Goal: Transaction & Acquisition: Book appointment/travel/reservation

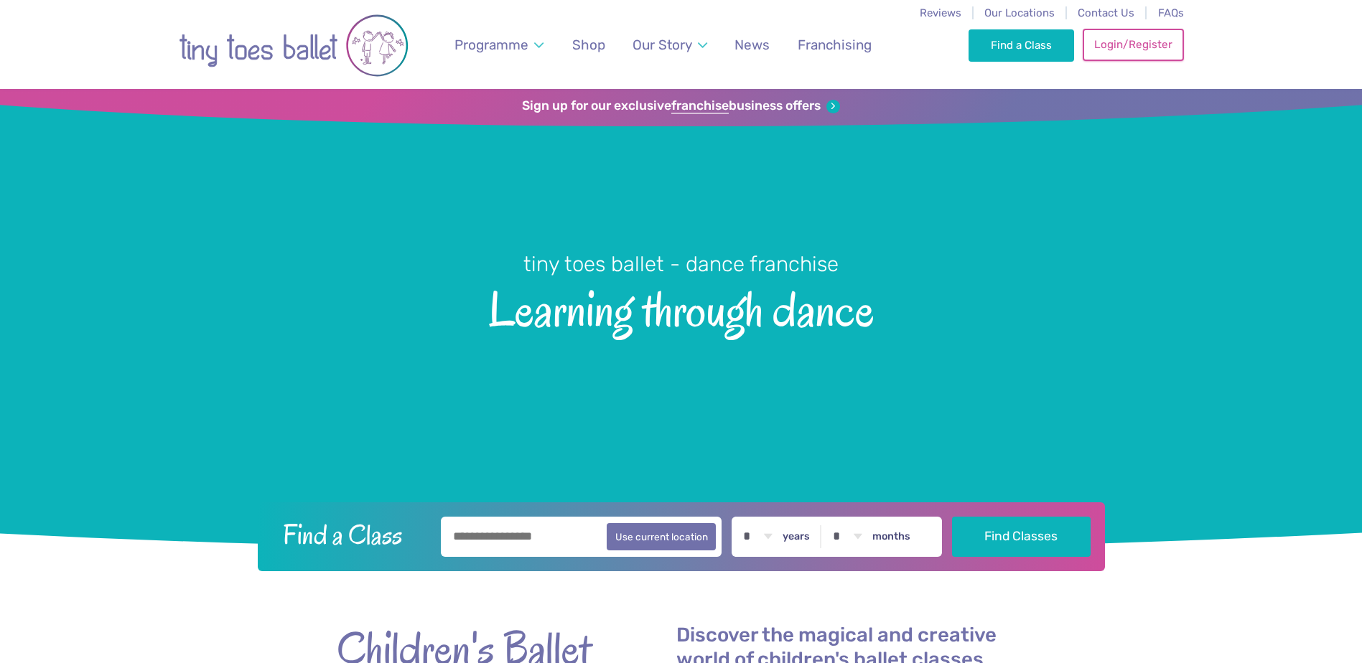
click at [1142, 39] on link "Login/Register" at bounding box center [1132, 45] width 100 height 32
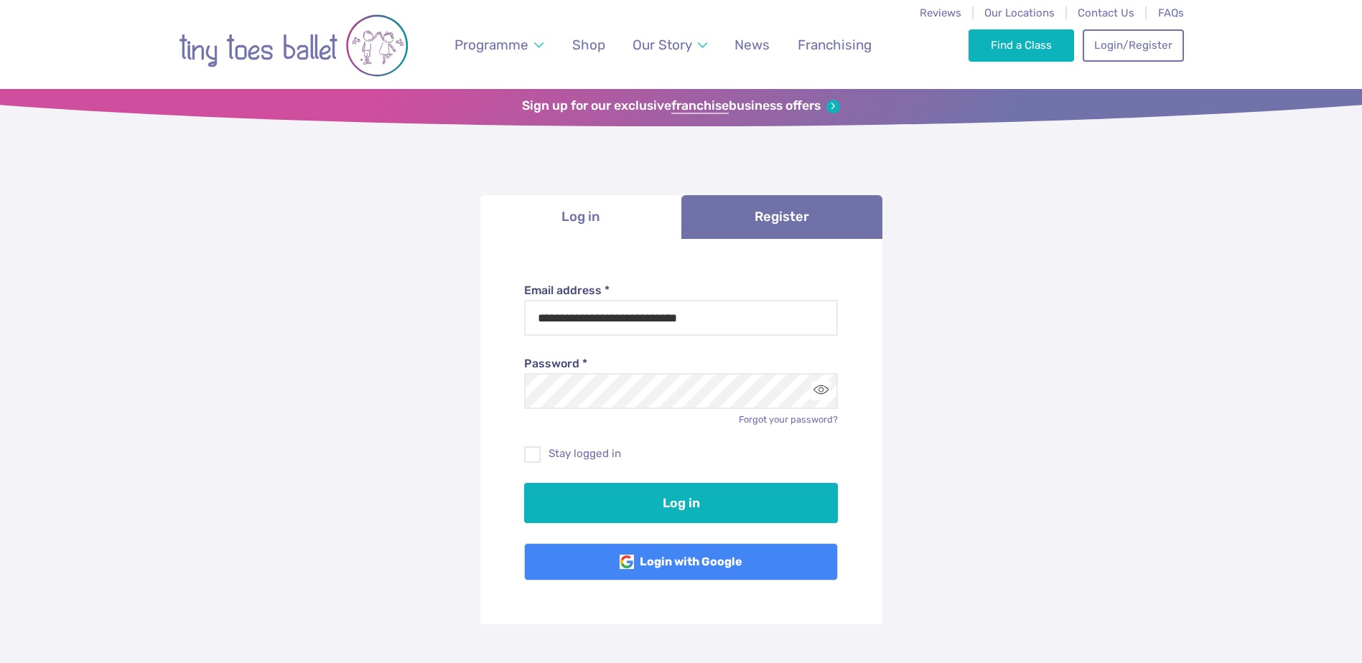
type input "**********"
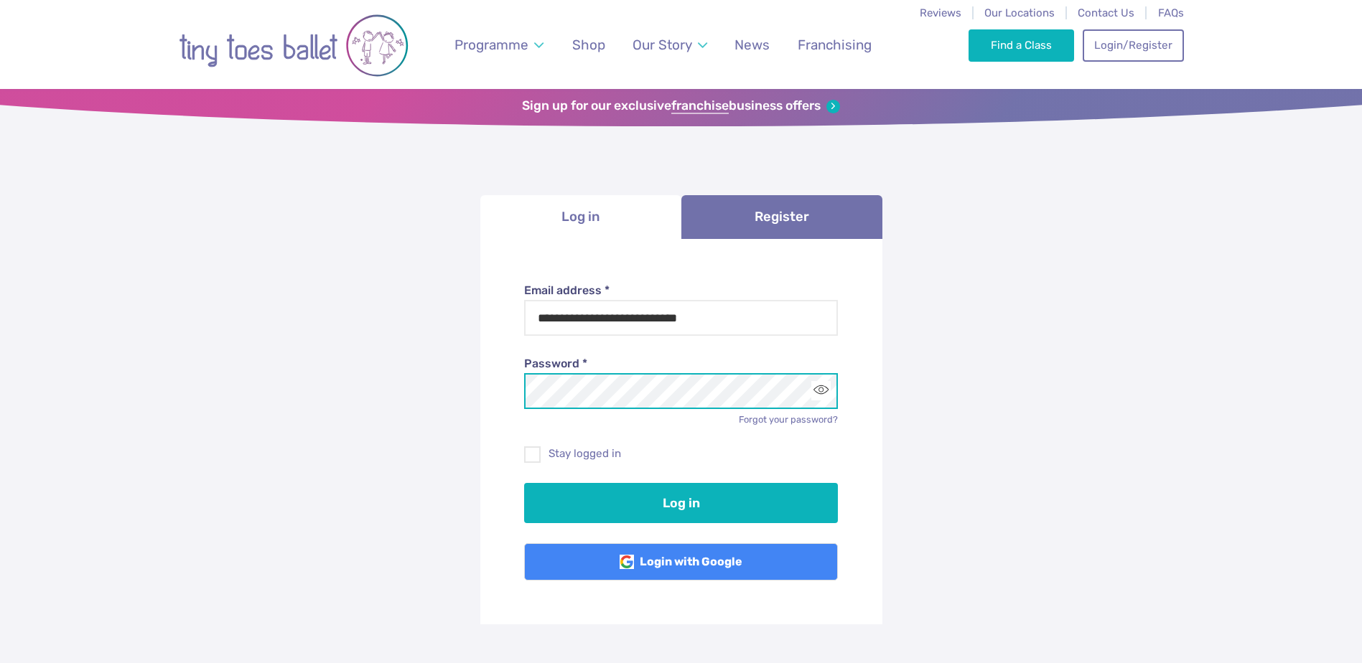
click at [524, 483] on button "Log in" at bounding box center [681, 503] width 314 height 40
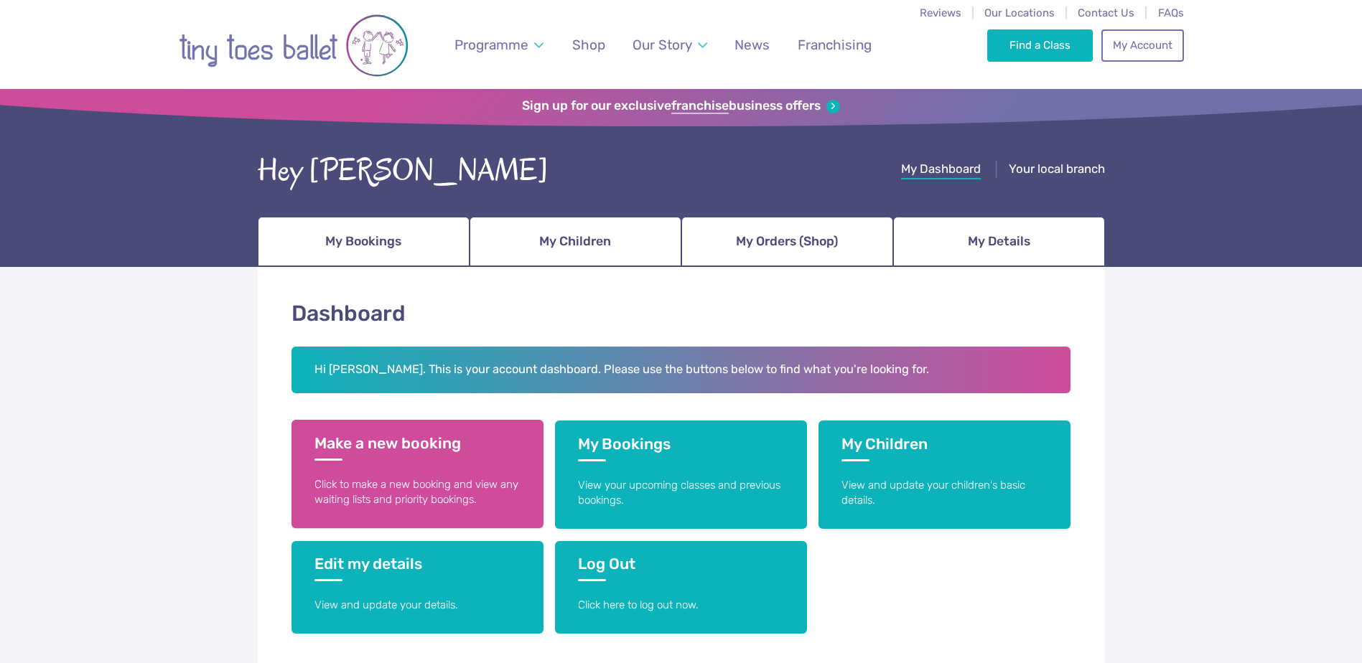
click at [458, 491] on p "Click to make a new booking and view any waiting lists and priority bookings." at bounding box center [417, 492] width 206 height 31
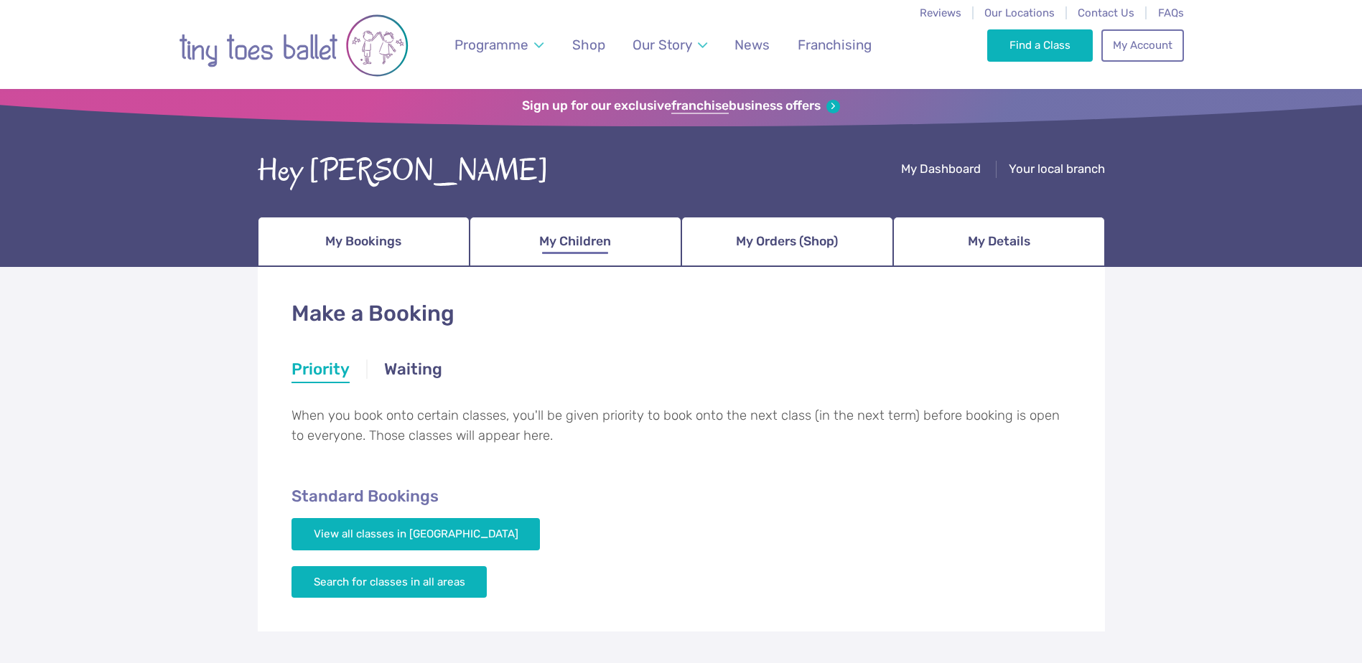
click at [577, 243] on span "My Children" at bounding box center [575, 241] width 72 height 25
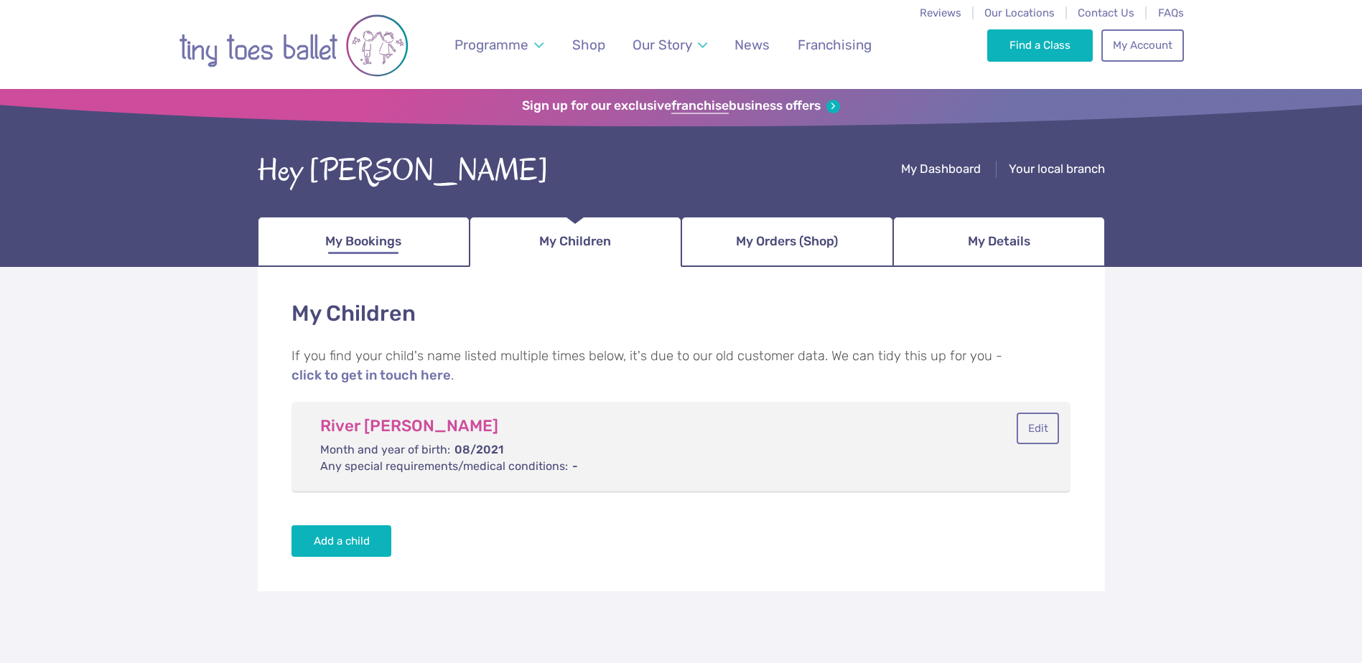
click at [362, 254] on link "My Bookings" at bounding box center [364, 242] width 212 height 50
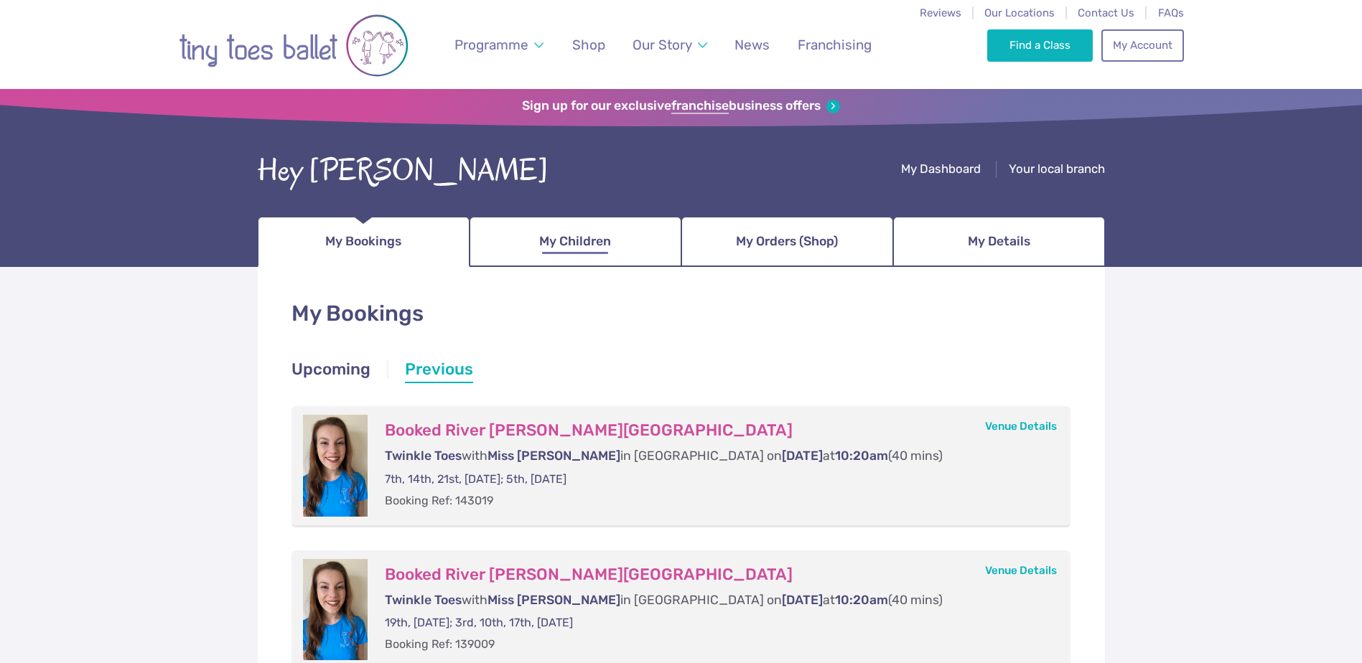
click at [546, 245] on span "My Children" at bounding box center [575, 241] width 72 height 25
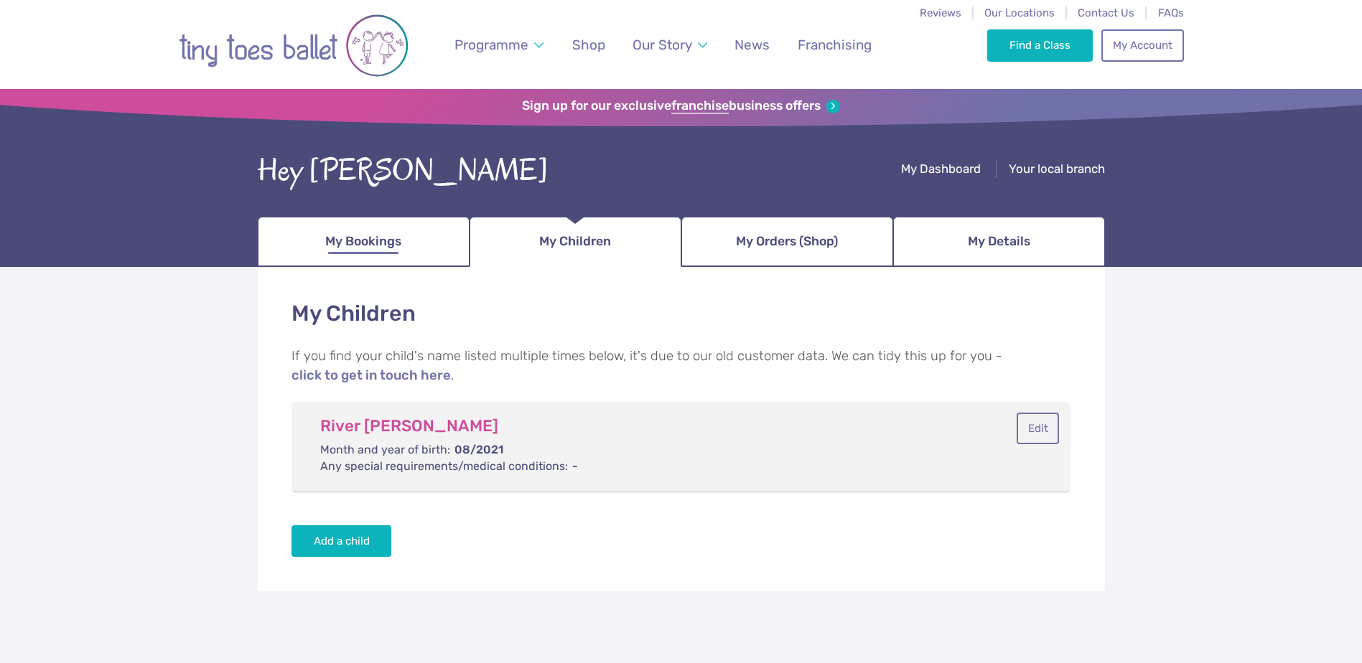
click at [416, 241] on link "My Bookings" at bounding box center [364, 242] width 212 height 50
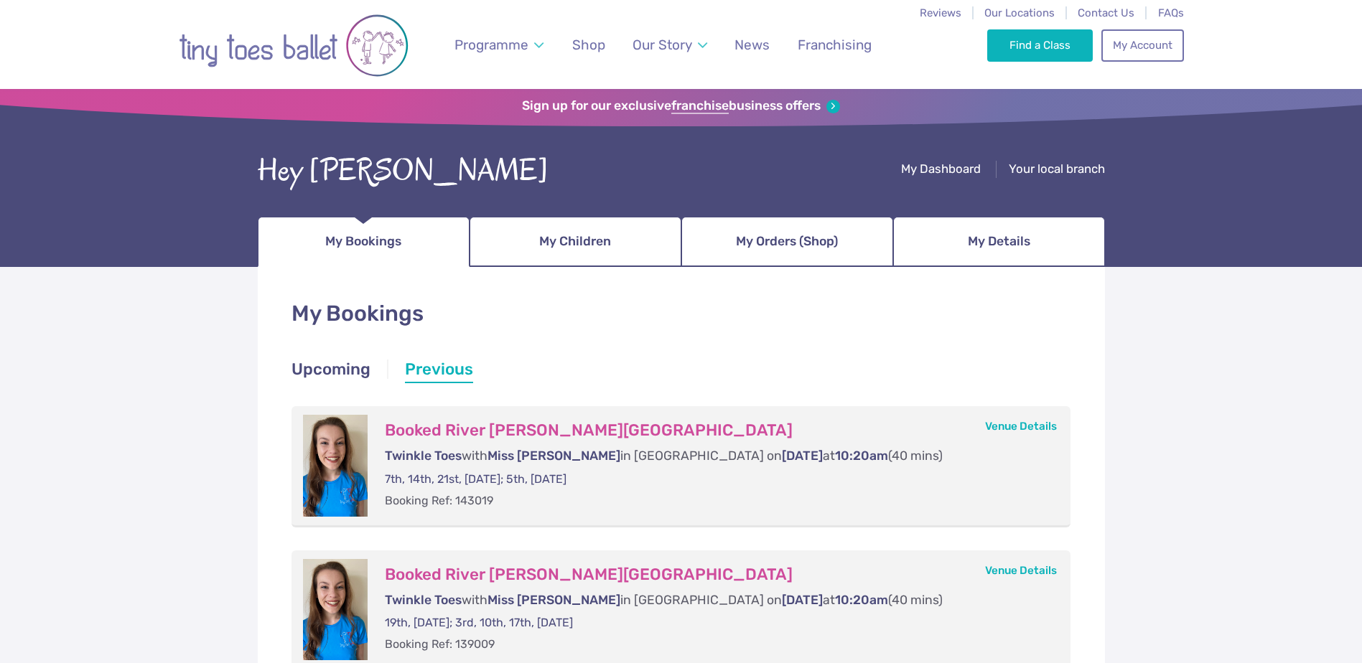
drag, startPoint x: 314, startPoint y: 362, endPoint x: 334, endPoint y: 365, distance: 19.6
click at [314, 362] on link "Upcoming" at bounding box center [330, 371] width 79 height 26
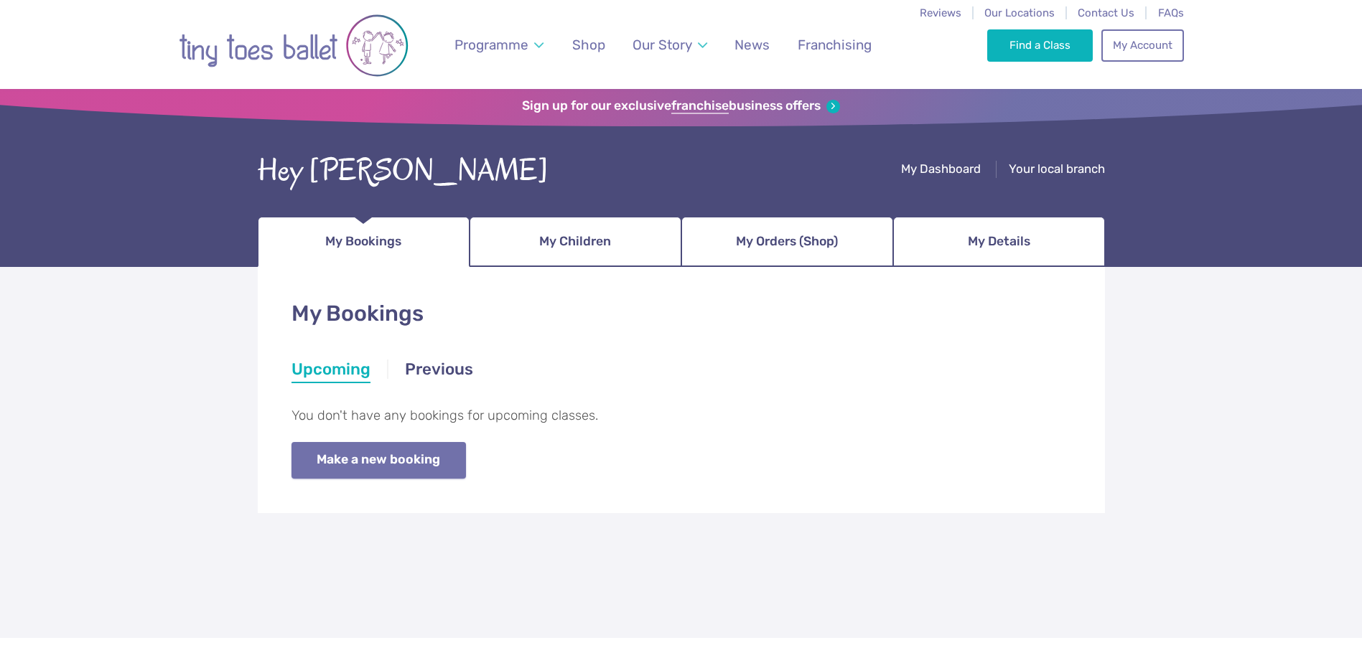
click at [405, 461] on link "Make a new booking" at bounding box center [378, 460] width 174 height 37
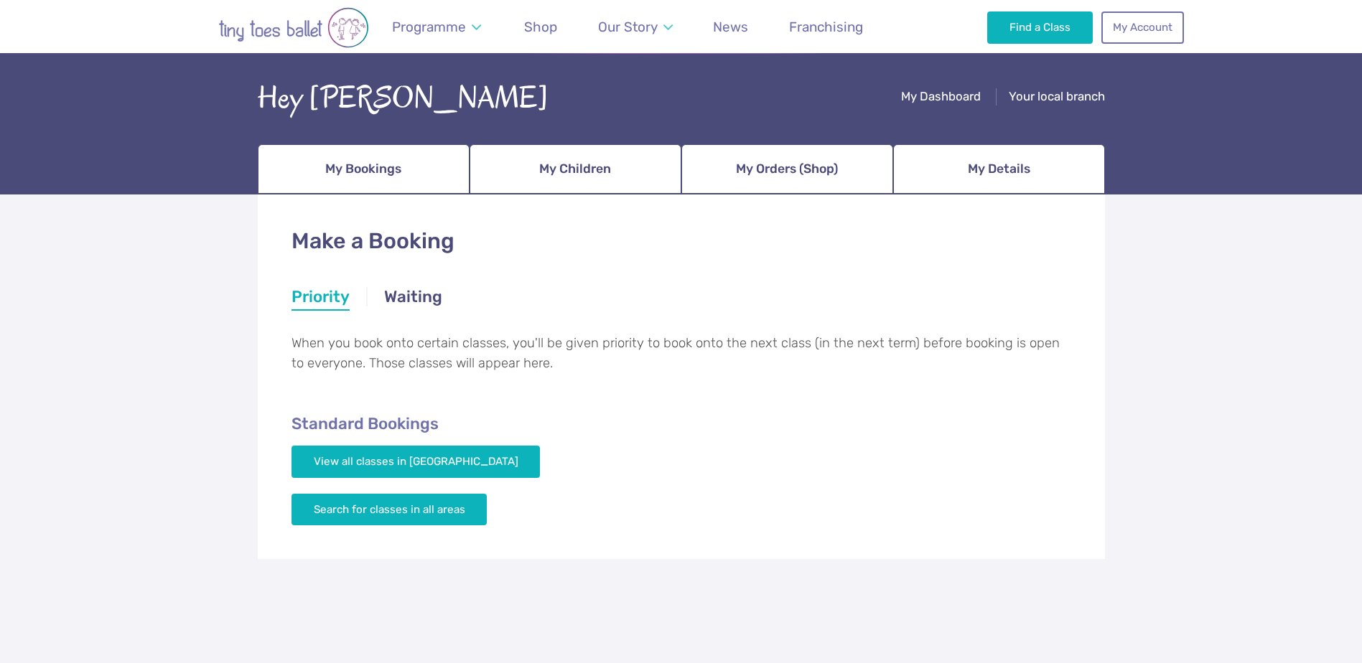
scroll to position [72, 0]
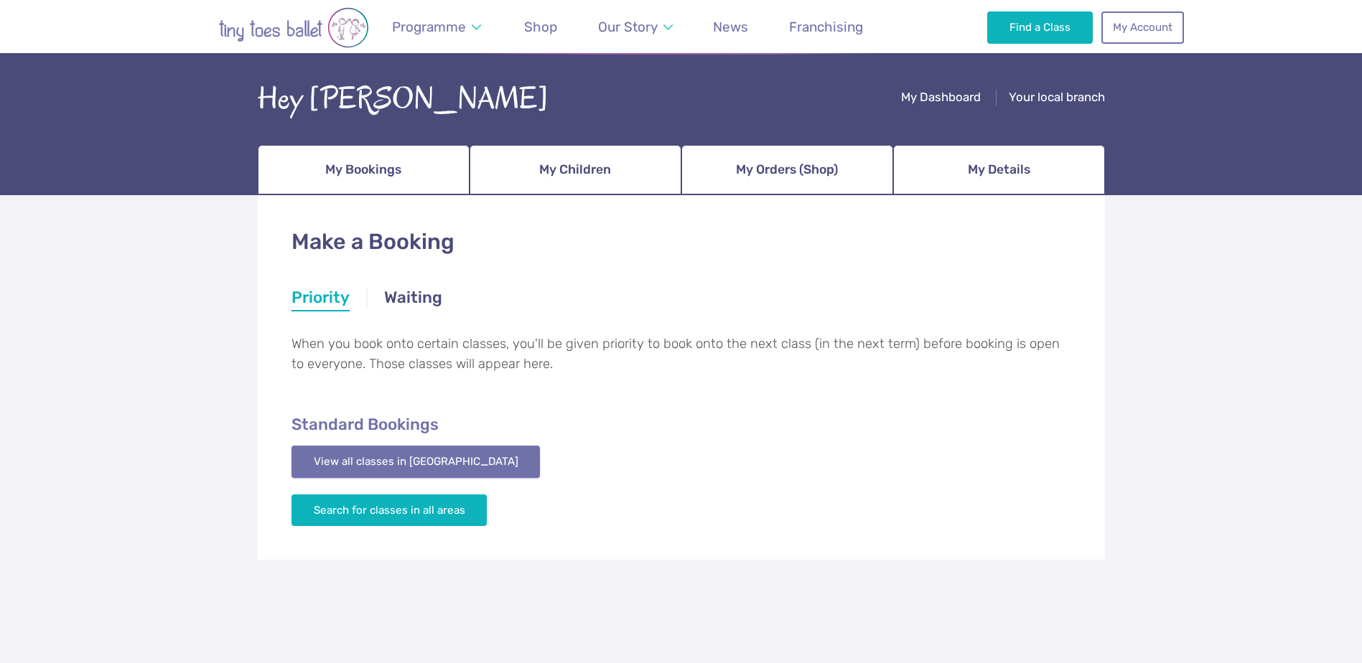
click at [486, 475] on link "View all classes in Essex Mid & South" at bounding box center [415, 462] width 249 height 32
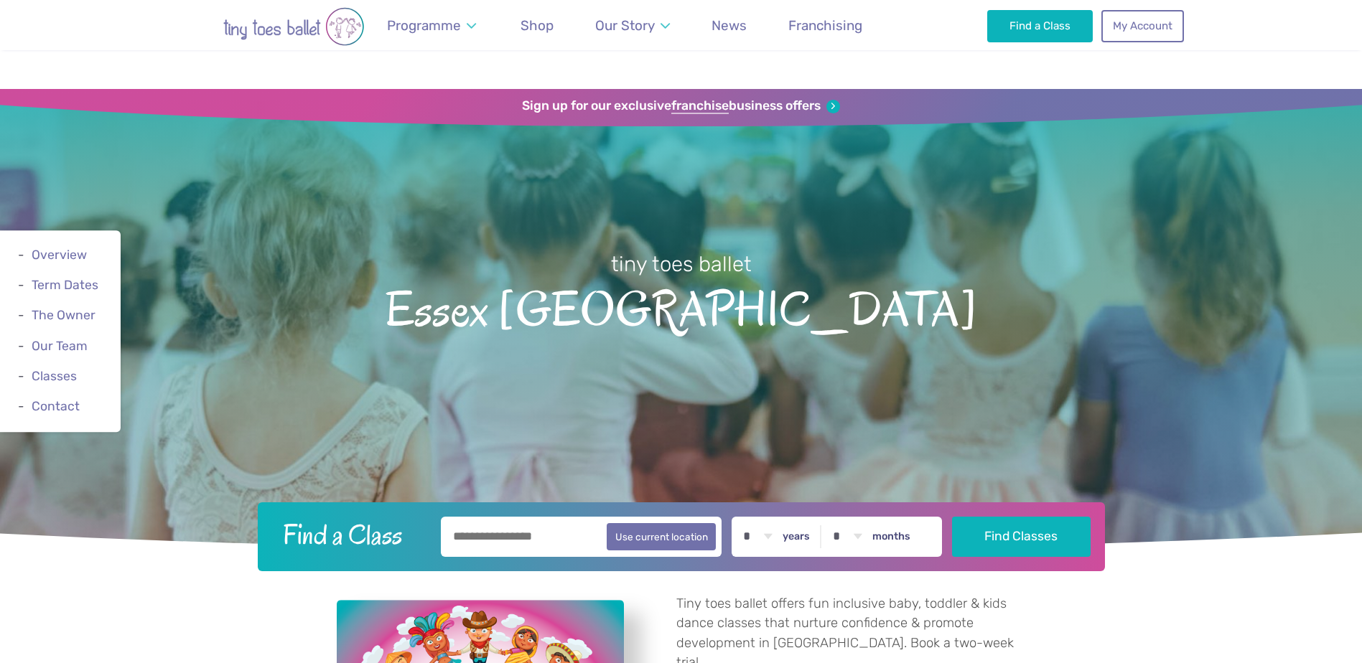
scroll to position [2423, 0]
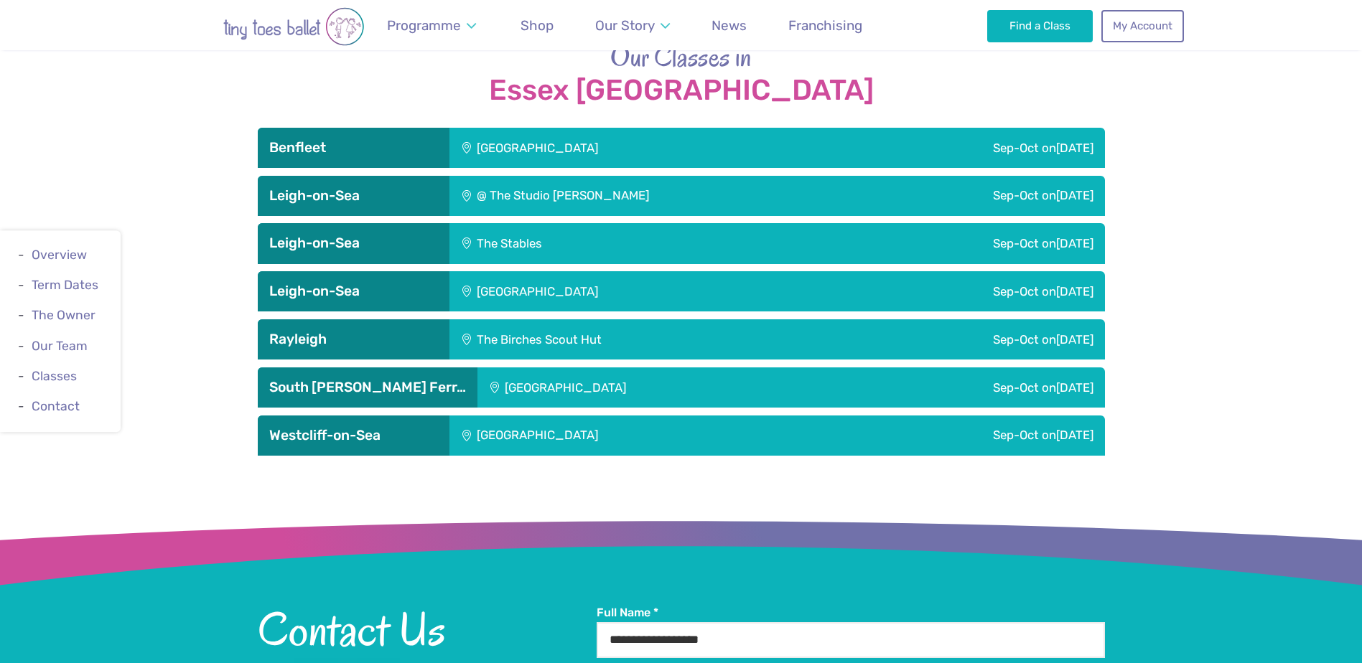
click at [1046, 319] on div "Sep-Oct on Friday" at bounding box center [963, 339] width 281 height 40
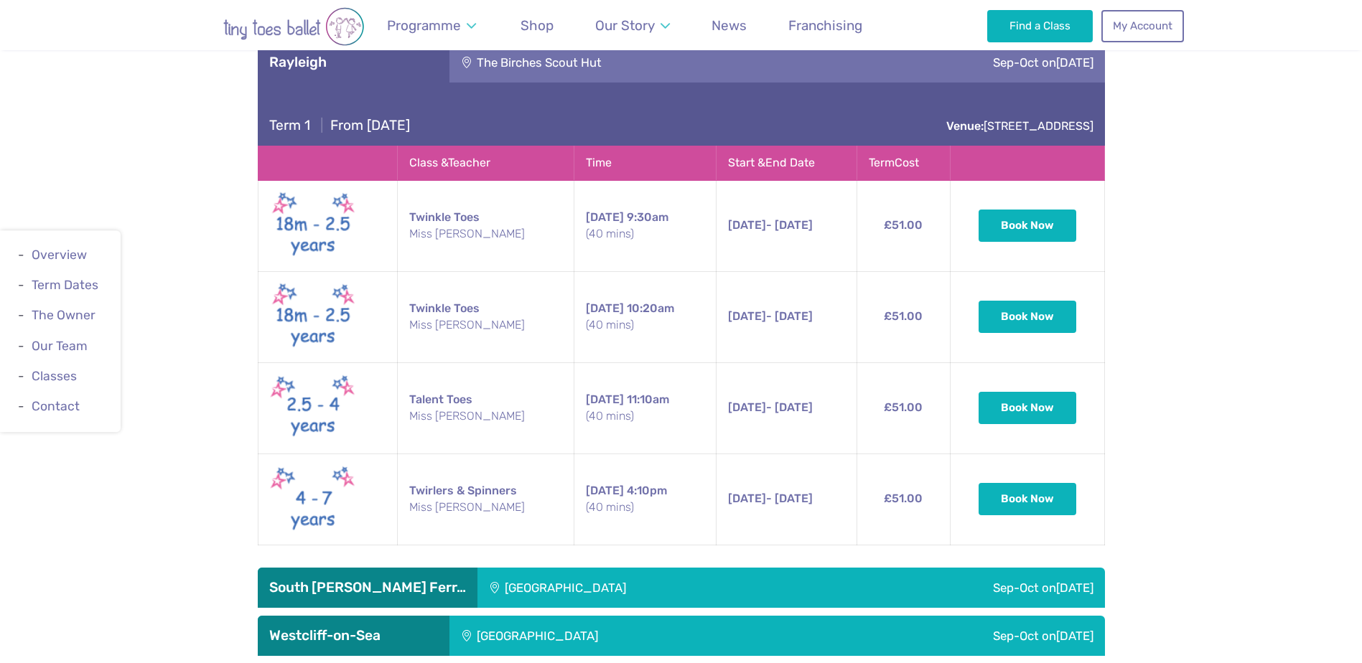
scroll to position [2710, 0]
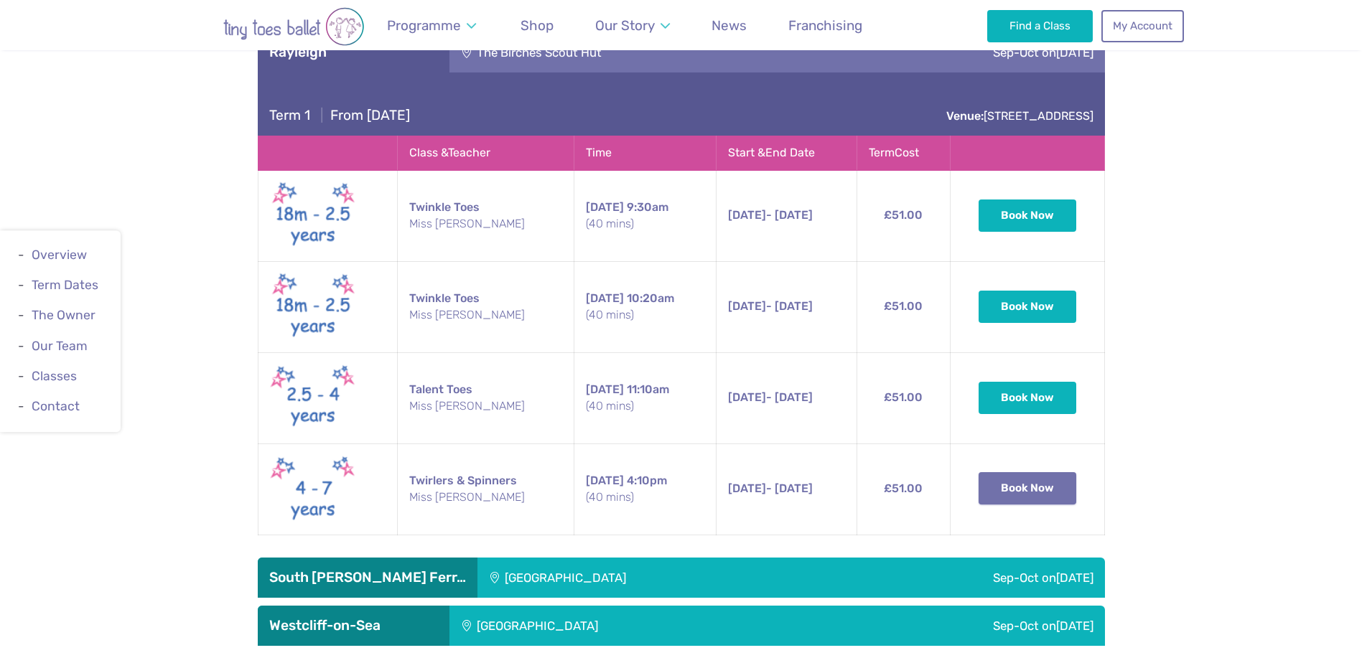
click at [1024, 472] on button "Book Now" at bounding box center [1027, 488] width 98 height 32
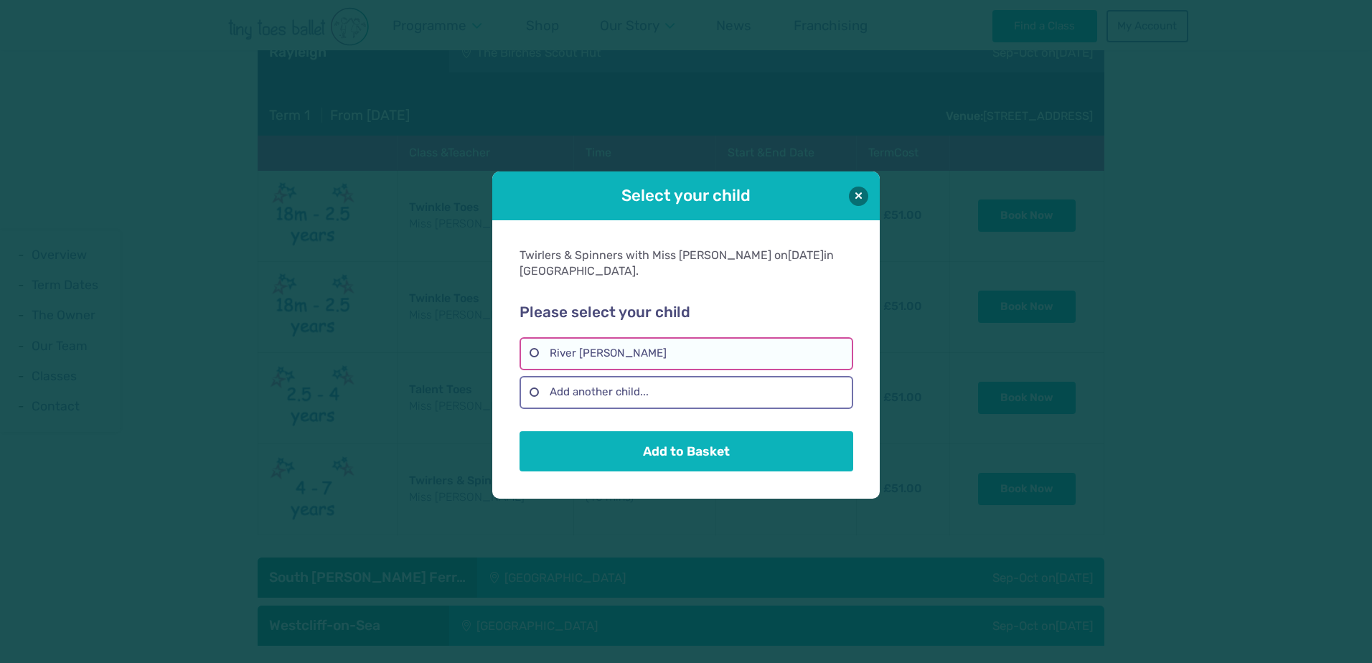
click at [613, 337] on label "River Rae Westbrook" at bounding box center [686, 353] width 333 height 33
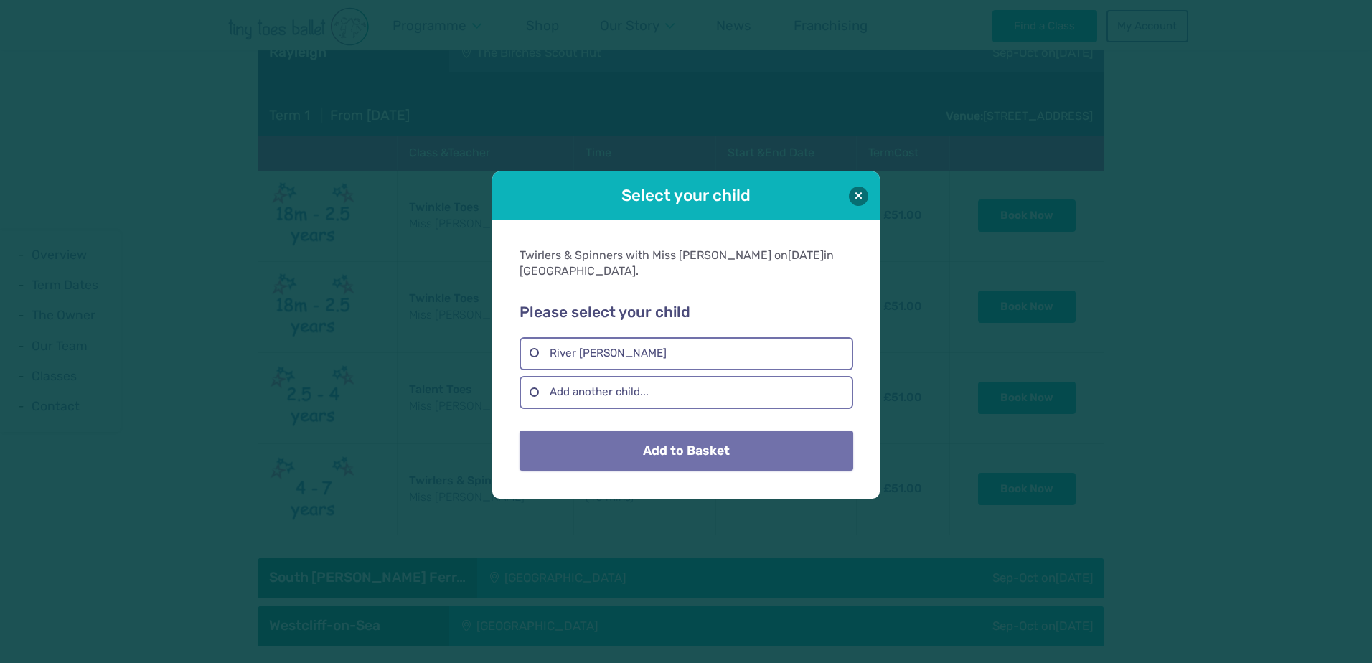
click at [707, 457] on button "Add to Basket" at bounding box center [686, 451] width 333 height 40
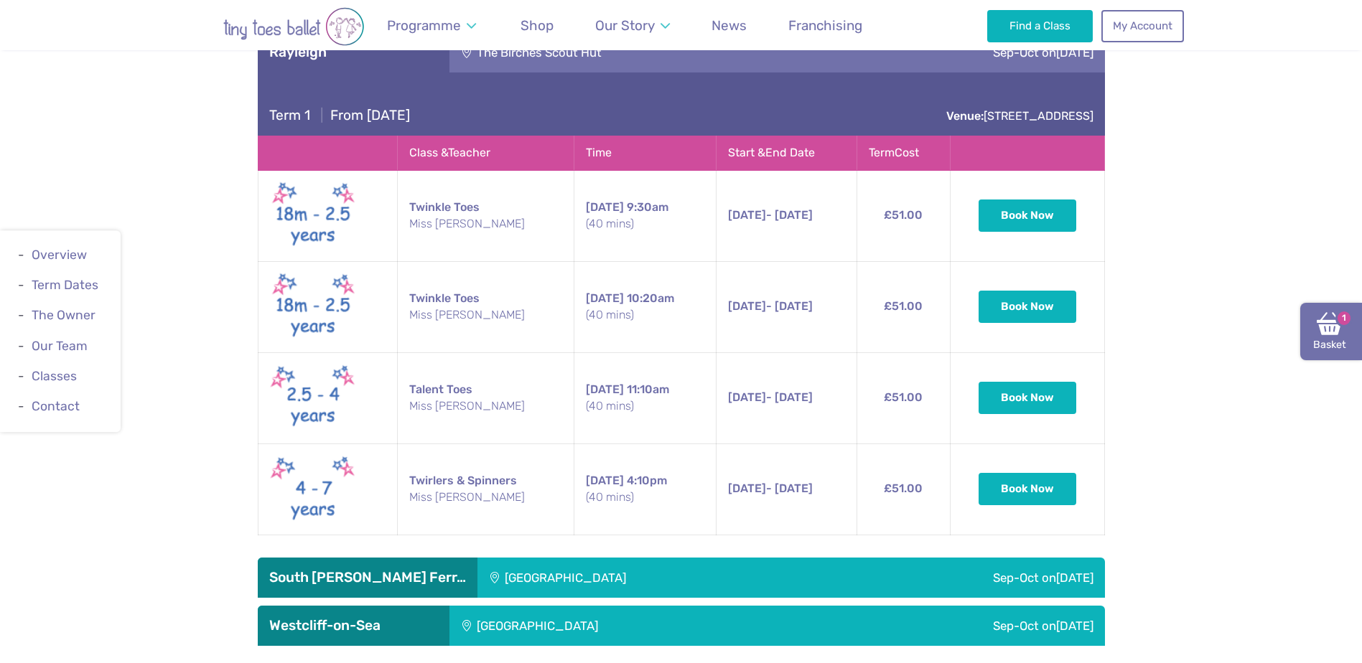
click at [1347, 327] on link "Basket 1" at bounding box center [1331, 331] width 62 height 57
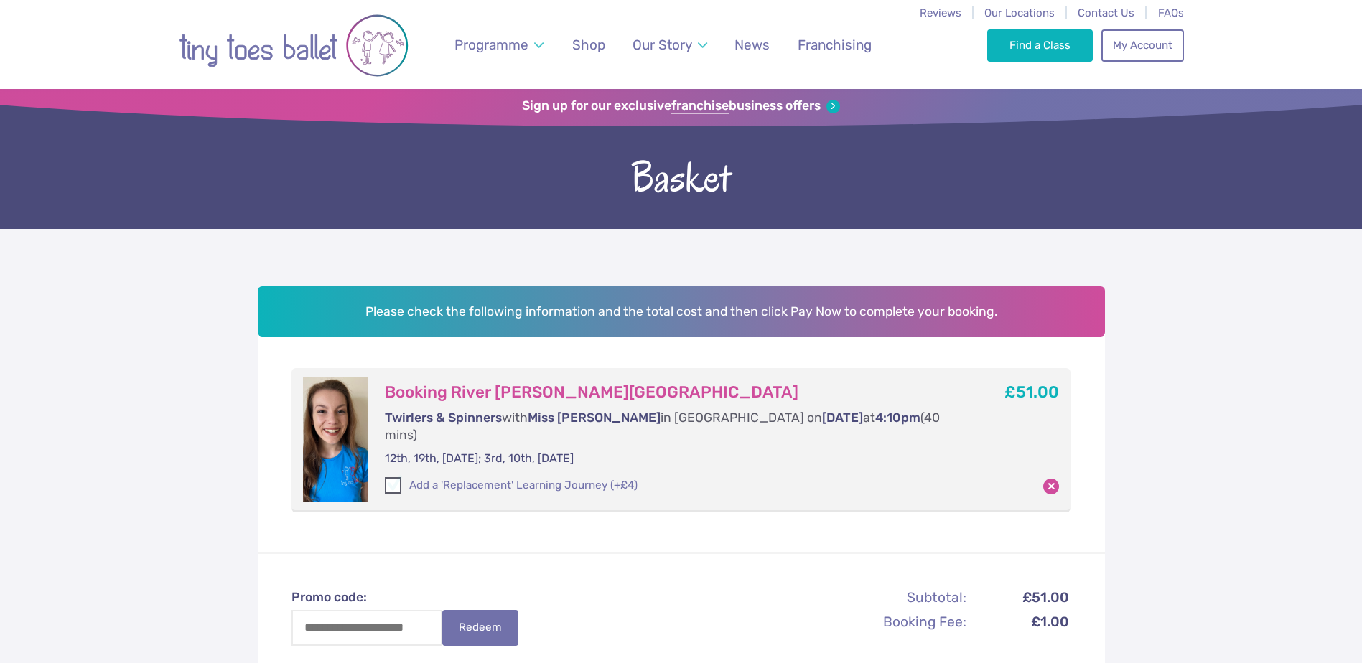
click at [399, 482] on span at bounding box center [393, 488] width 15 height 13
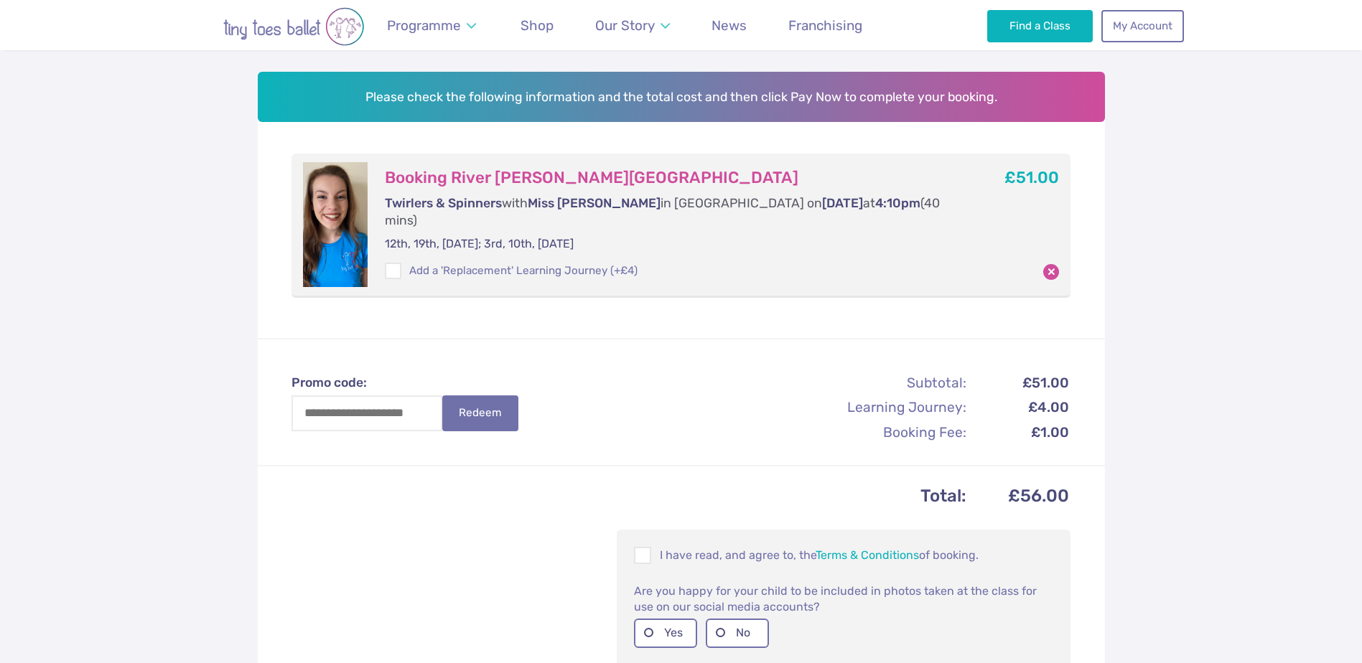
scroll to position [215, 0]
click at [390, 266] on span at bounding box center [393, 272] width 15 height 13
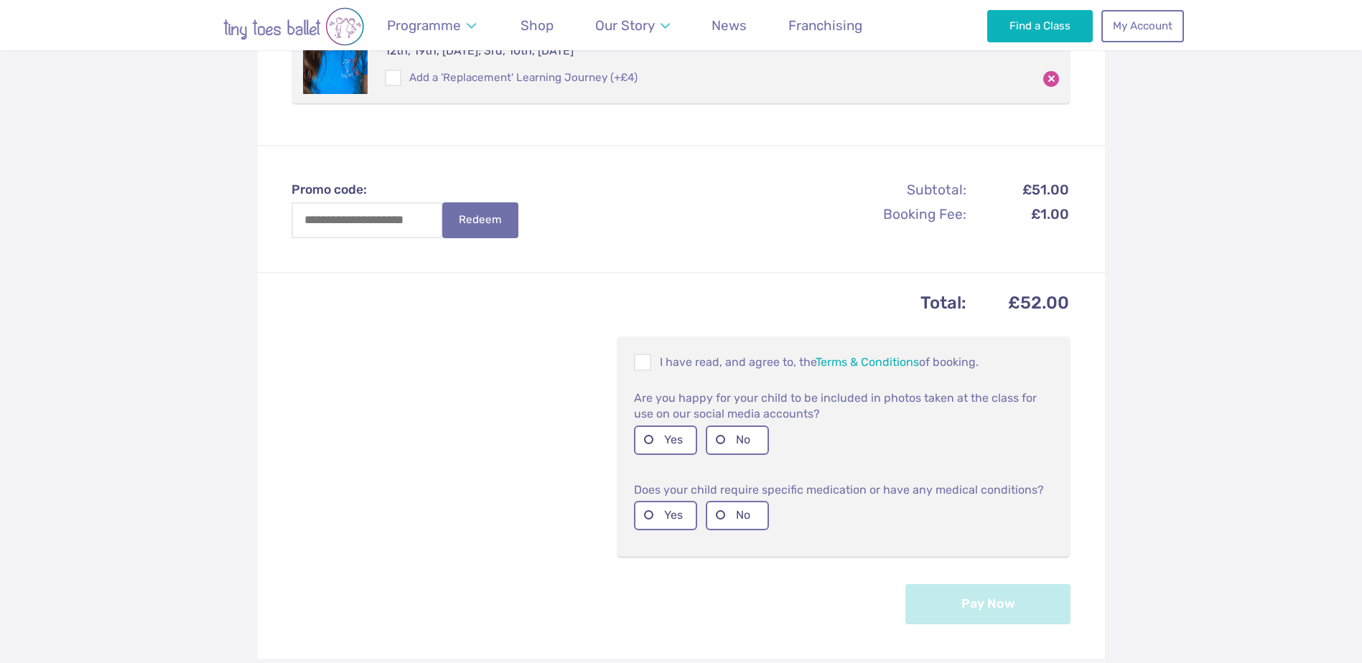
scroll to position [431, 0]
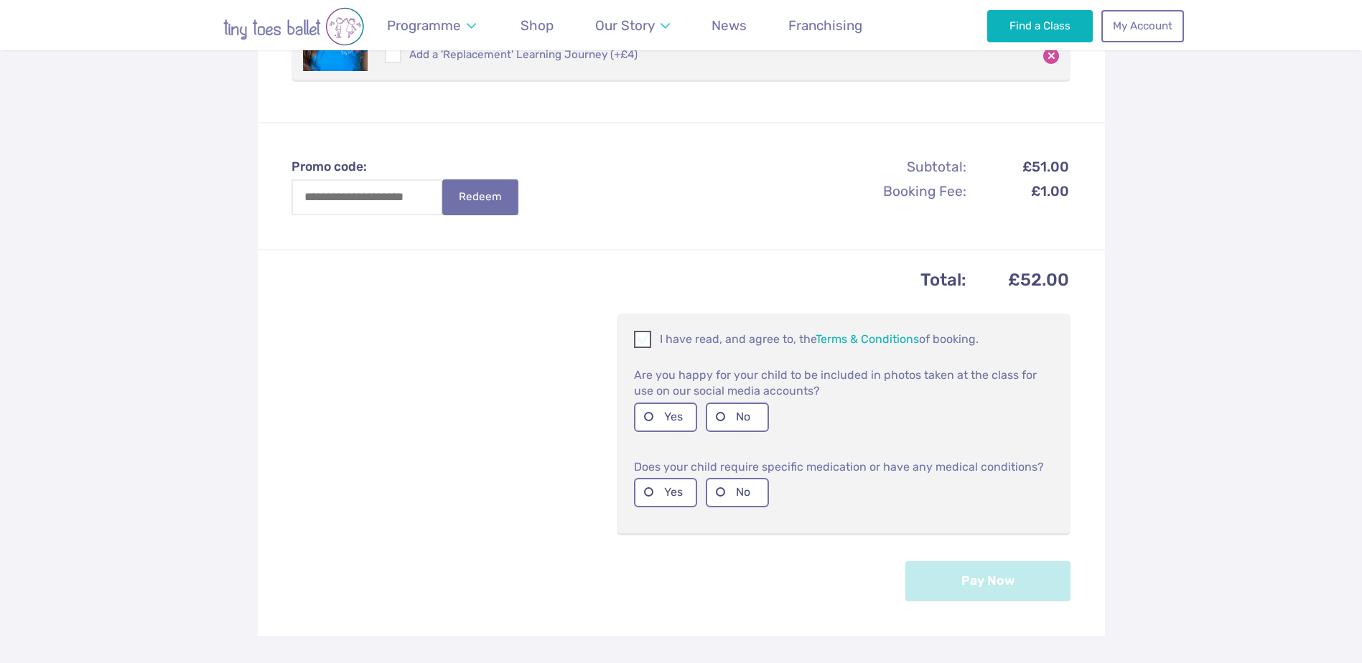
click at [640, 335] on span at bounding box center [643, 342] width 16 height 14
click at [739, 406] on label "No" at bounding box center [737, 417] width 63 height 29
click at [726, 482] on label "No" at bounding box center [737, 492] width 63 height 29
click at [681, 403] on label "Yes" at bounding box center [665, 417] width 63 height 29
click at [1037, 572] on button "Pay Now" at bounding box center [987, 581] width 165 height 40
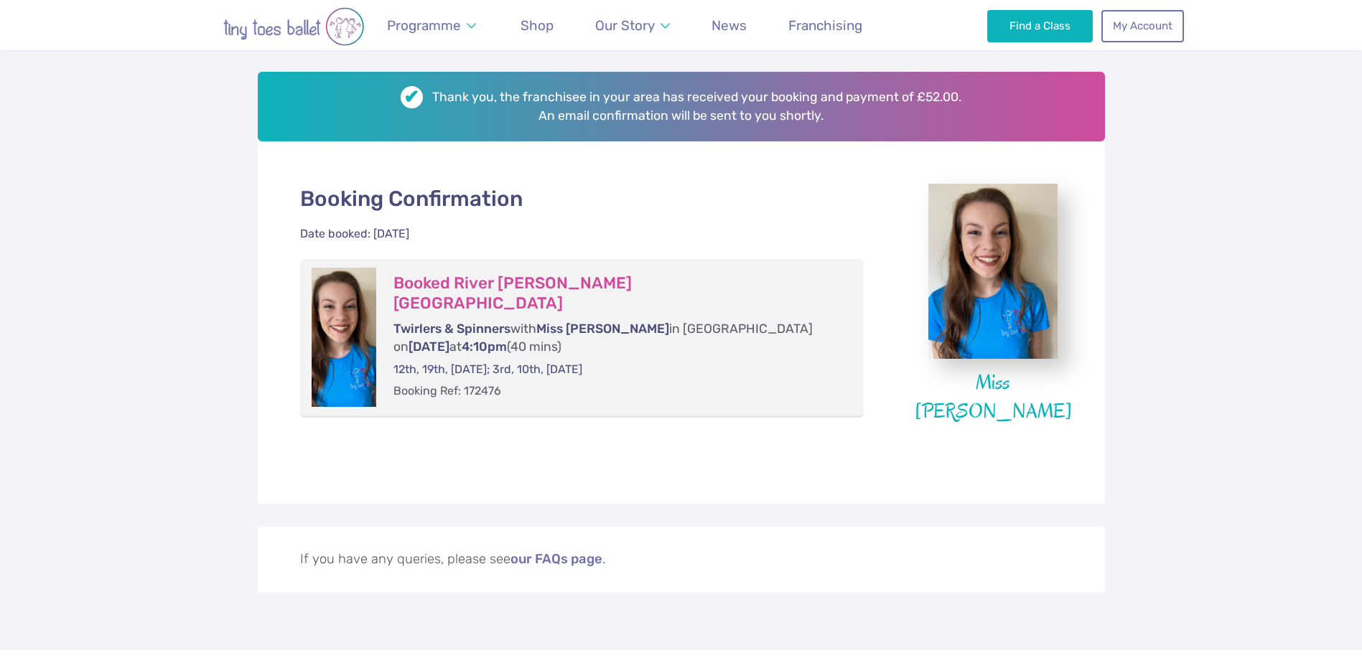
scroll to position [215, 0]
click at [1159, 32] on link "My Account" at bounding box center [1142, 25] width 82 height 32
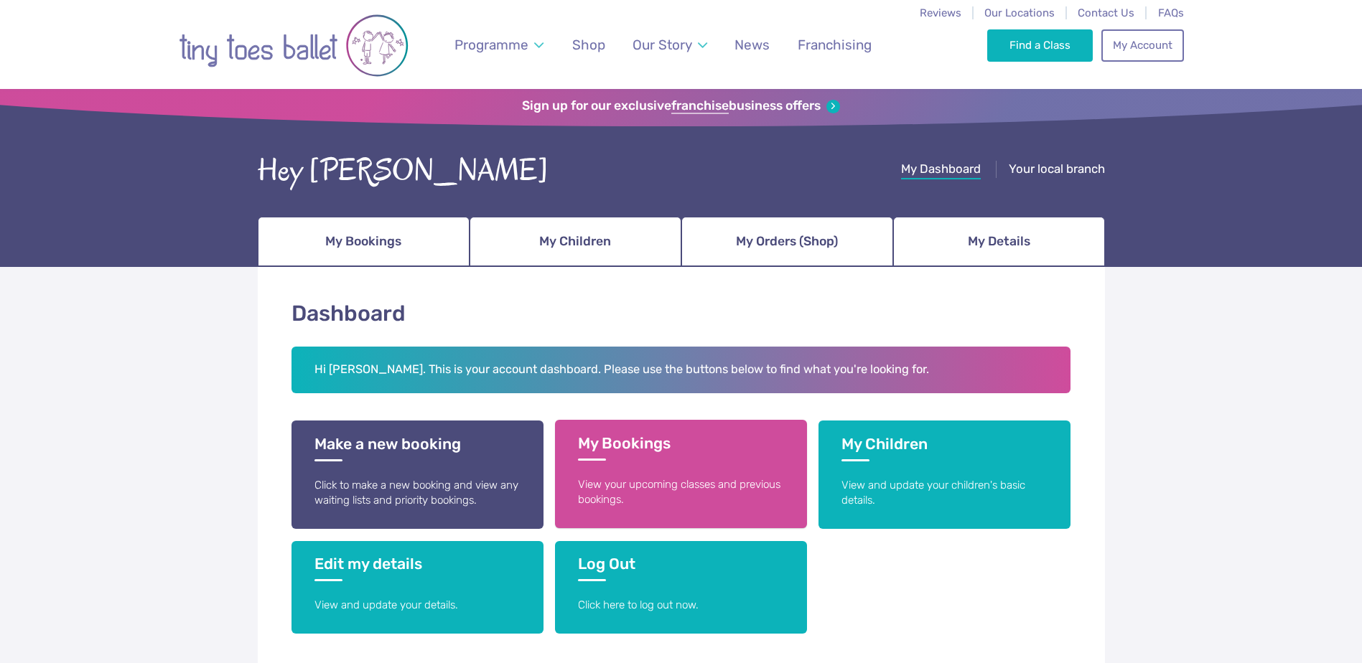
click at [713, 508] on link "My Bookings View your upcoming classes and previous bookings." at bounding box center [681, 474] width 252 height 108
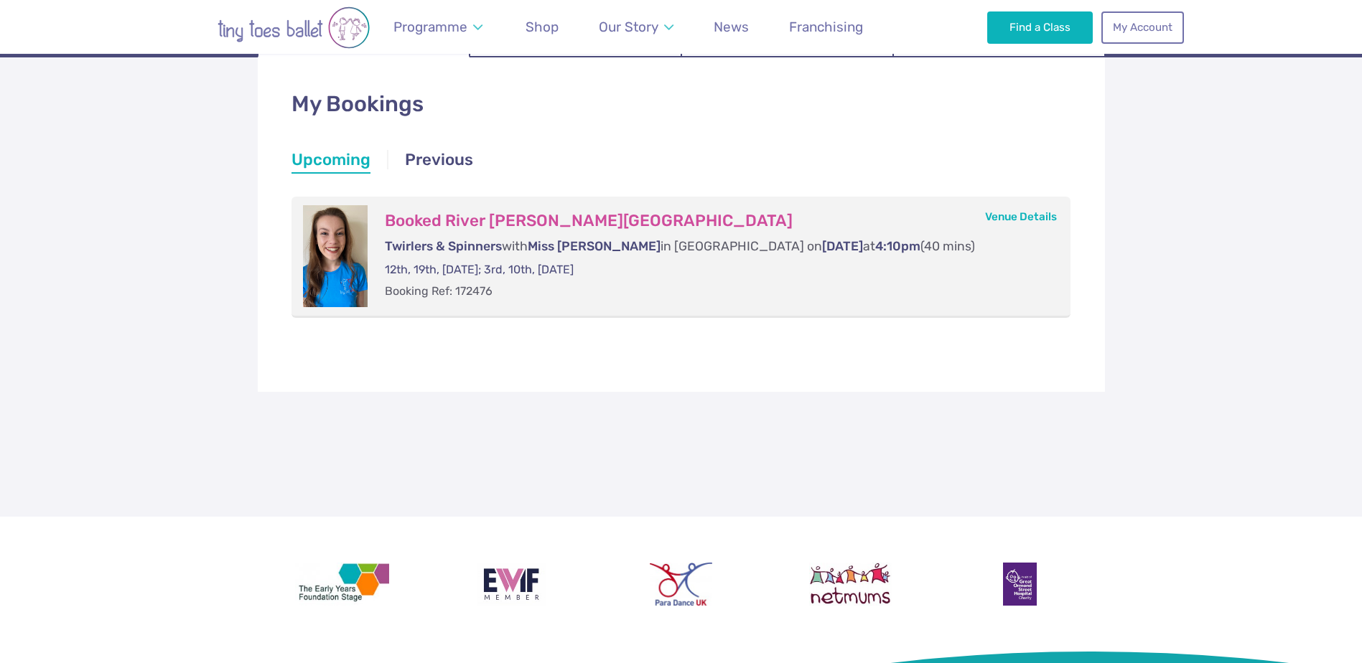
scroll to position [215, 0]
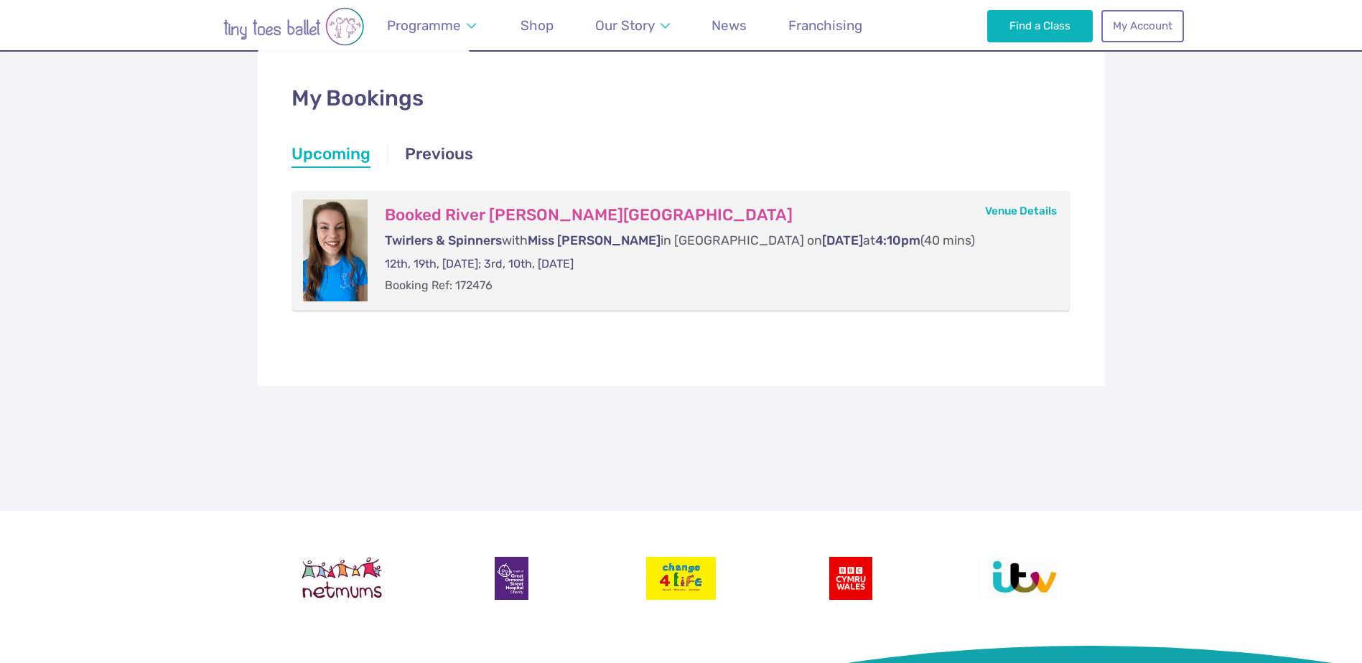
click at [774, 309] on li "Booked River [PERSON_NAME] Twirlers & Spinners with Miss [PERSON_NAME] in [GEOG…" at bounding box center [681, 251] width 780 height 121
click at [753, 284] on p "Booking Ref: 172476" at bounding box center [713, 286] width 657 height 16
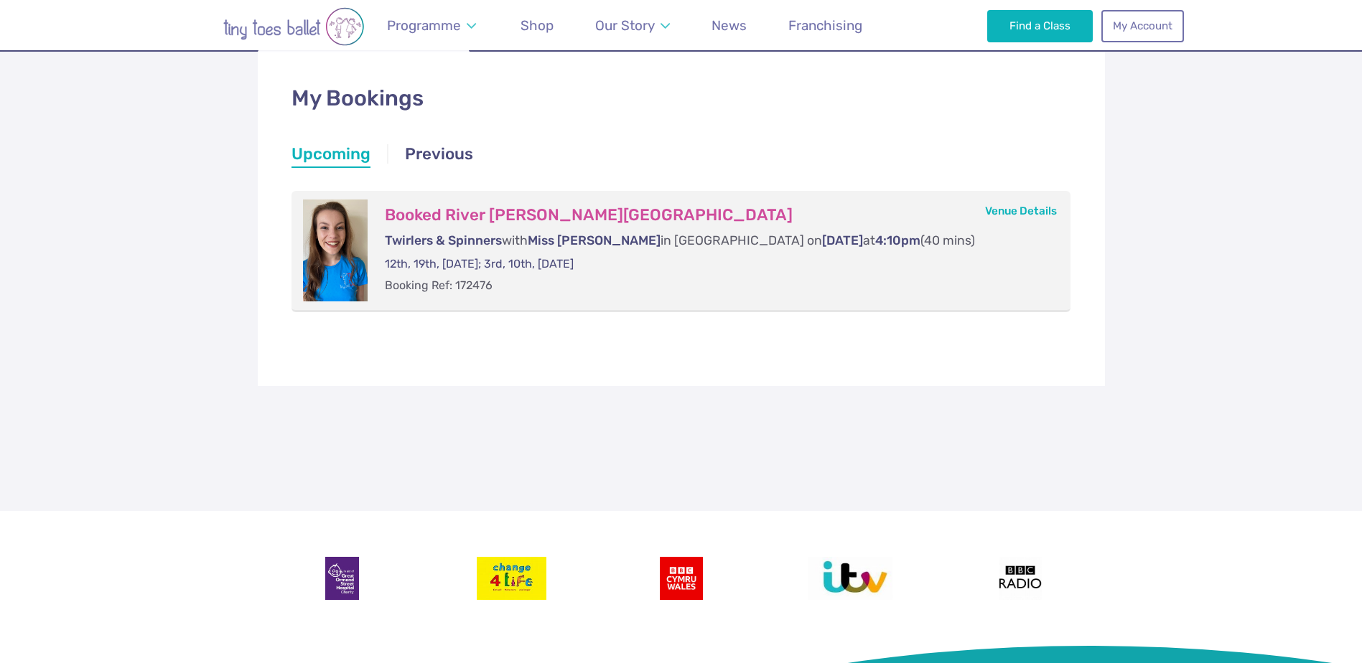
click at [317, 152] on li "Upcoming" at bounding box center [330, 156] width 79 height 26
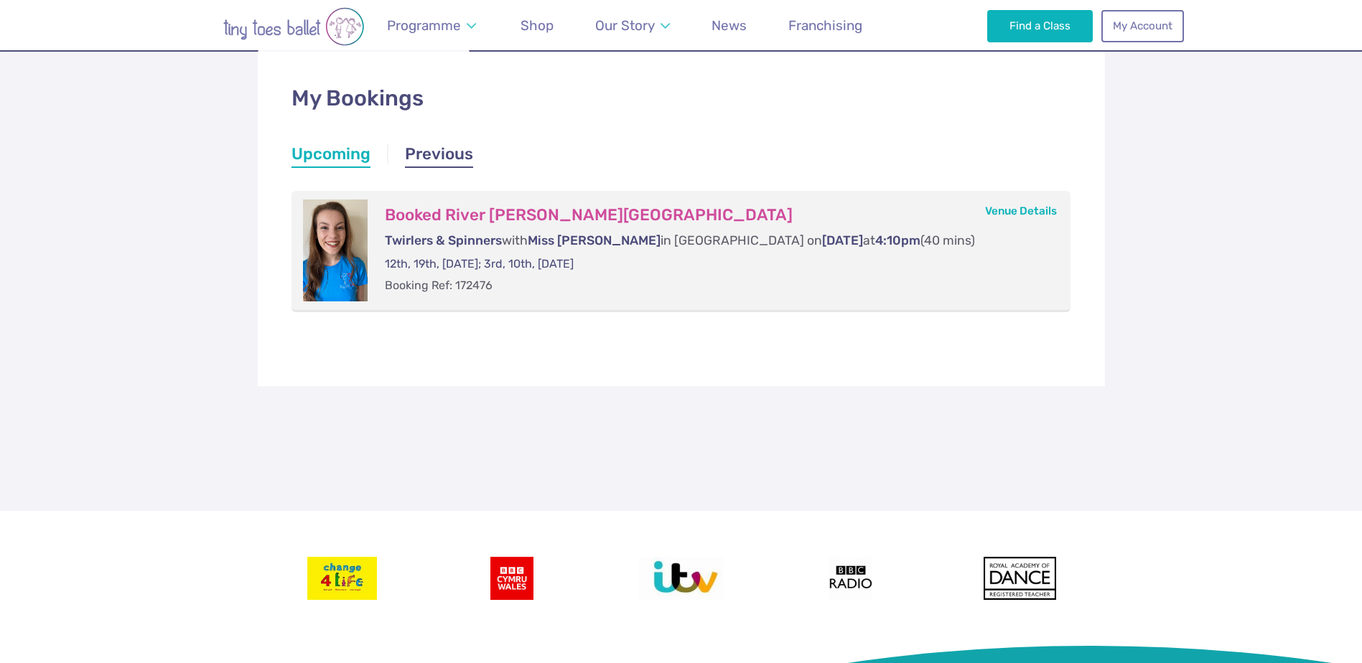
click at [451, 165] on link "Previous" at bounding box center [439, 156] width 68 height 26
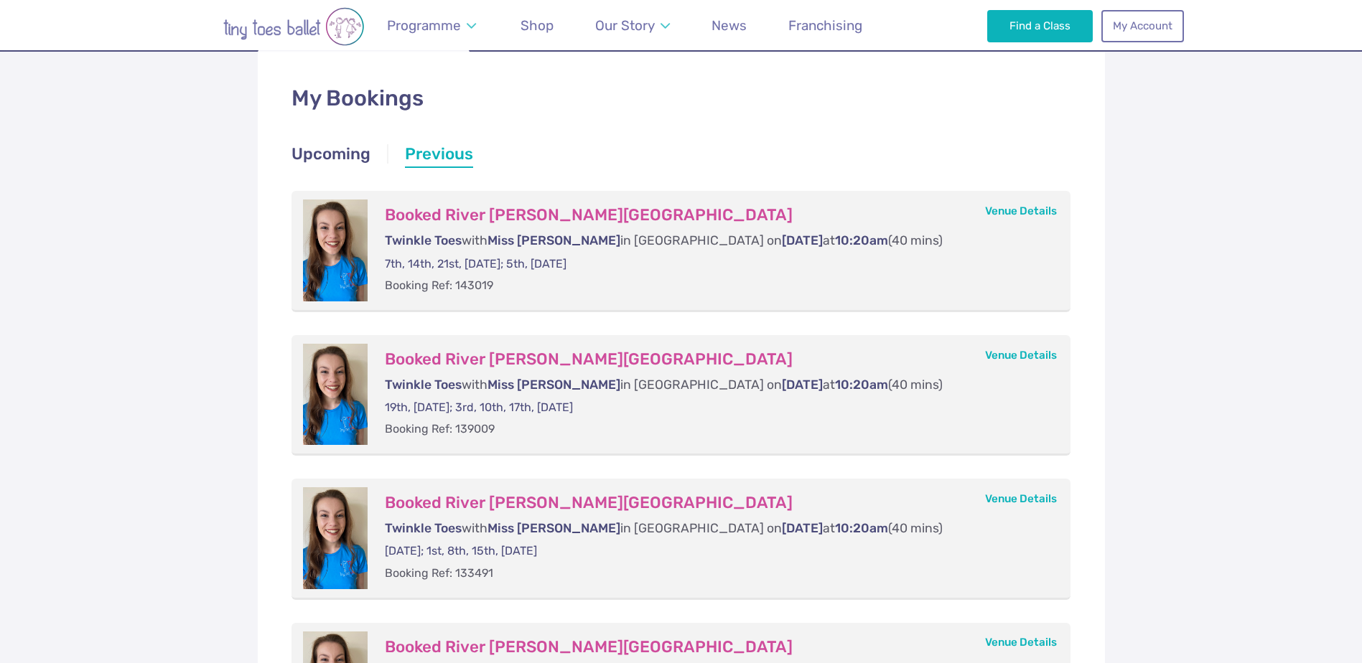
click at [355, 174] on ul "Upcoming Upcoming Booked River [PERSON_NAME] Twirlers & Spinners with Miss [PER…" at bounding box center [681, 456] width 780 height 576
click at [349, 159] on link "Upcoming" at bounding box center [330, 156] width 79 height 26
